Goal: Navigation & Orientation: Find specific page/section

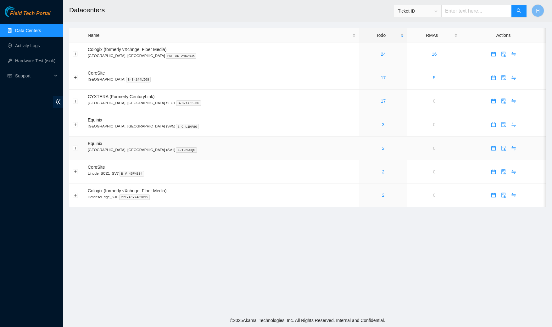
click at [363, 148] on div "2" at bounding box center [383, 148] width 41 height 7
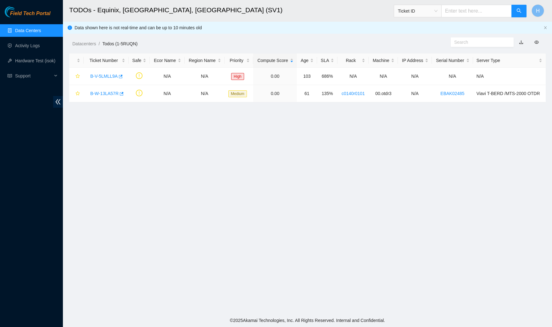
click at [41, 28] on link "Data Centers" at bounding box center [28, 30] width 26 height 5
